Goal: Find specific page/section: Find specific page/section

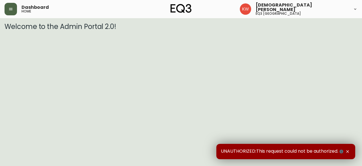
click at [12, 10] on icon "button" at bounding box center [10, 9] width 5 height 5
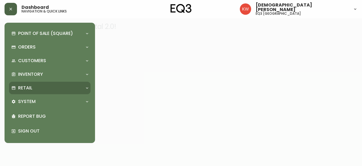
click at [84, 90] on div "Retail" at bounding box center [50, 88] width 82 height 12
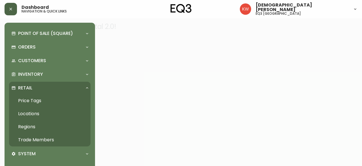
click at [46, 138] on link "Trade Members" at bounding box center [50, 139] width 82 height 13
